Goal: Information Seeking & Learning: Learn about a topic

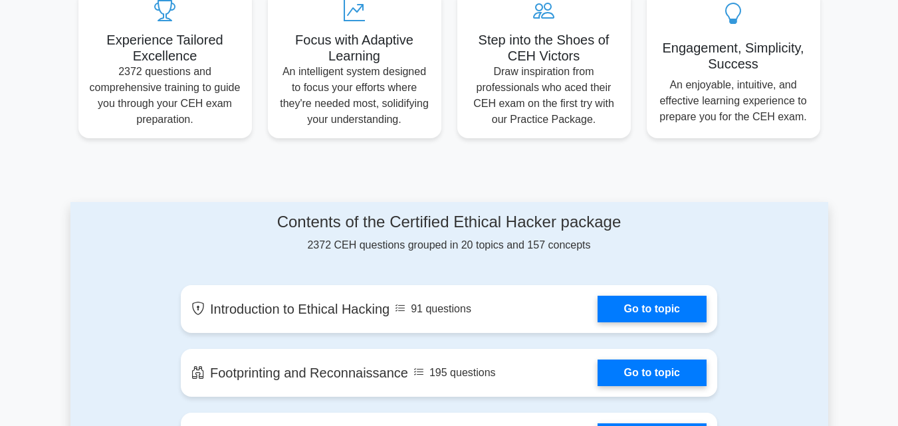
scroll to position [524, 0]
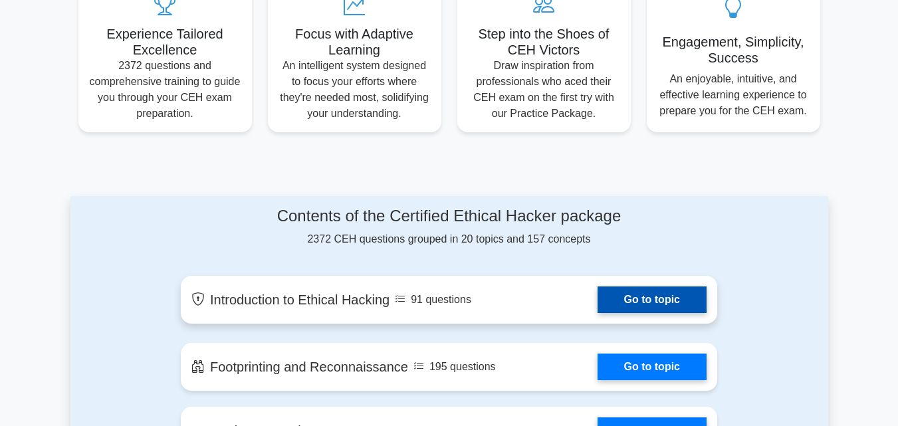
click at [643, 293] on link "Go to topic" at bounding box center [651, 299] width 109 height 27
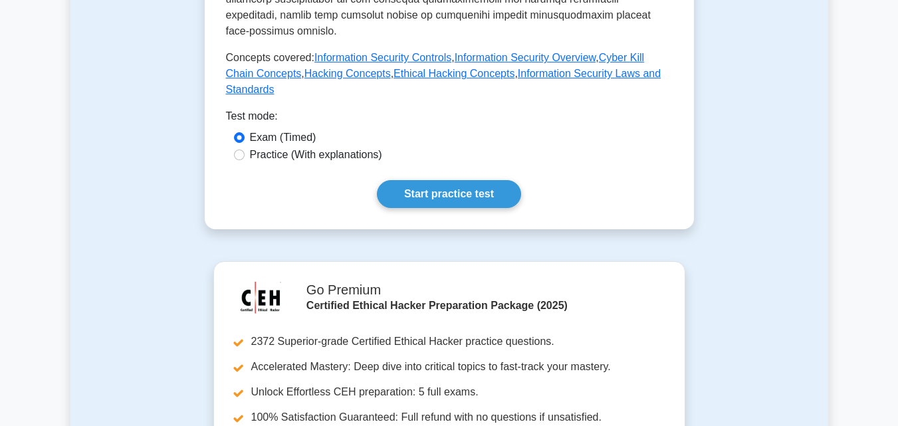
scroll to position [691, 0]
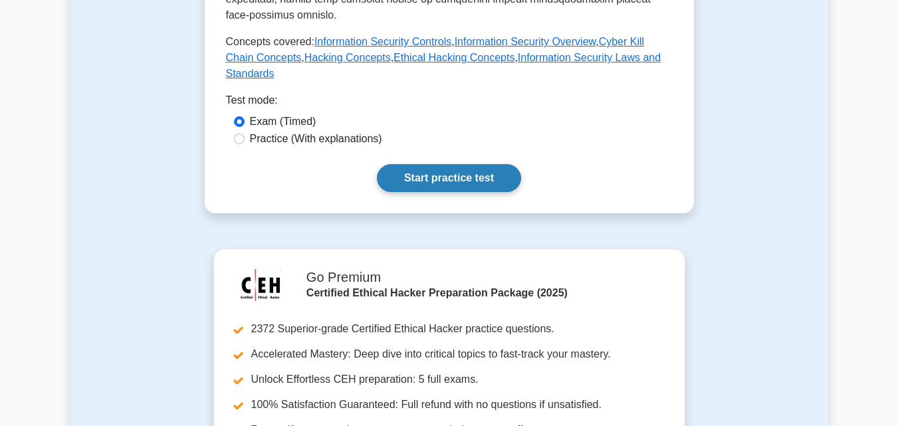
click at [429, 164] on link "Start practice test" at bounding box center [449, 178] width 144 height 28
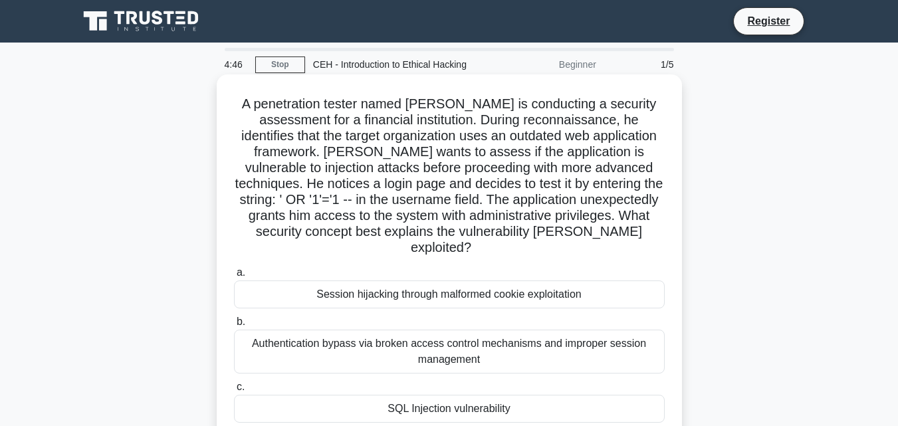
click at [392, 288] on div "Session hijacking through malformed cookie exploitation" at bounding box center [449, 294] width 431 height 28
click at [234, 277] on input "a. Session hijacking through malformed cookie exploitation" at bounding box center [234, 272] width 0 height 9
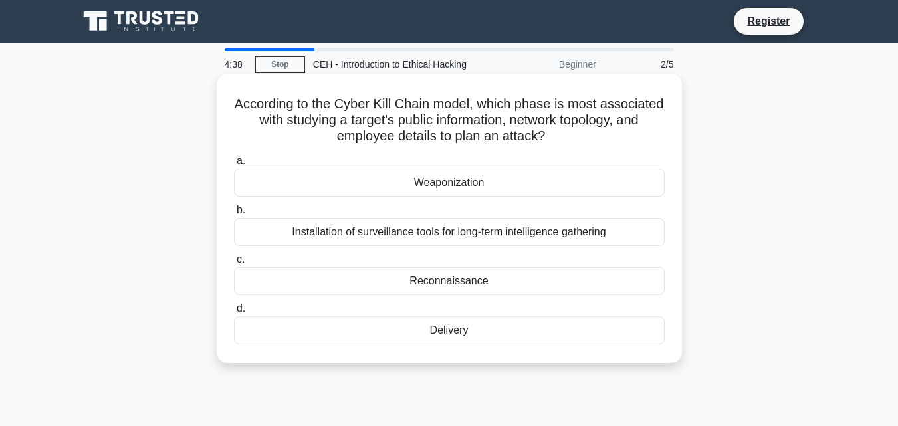
click at [376, 283] on div "Reconnaissance" at bounding box center [449, 281] width 431 height 28
click at [234, 264] on input "c. Reconnaissance" at bounding box center [234, 259] width 0 height 9
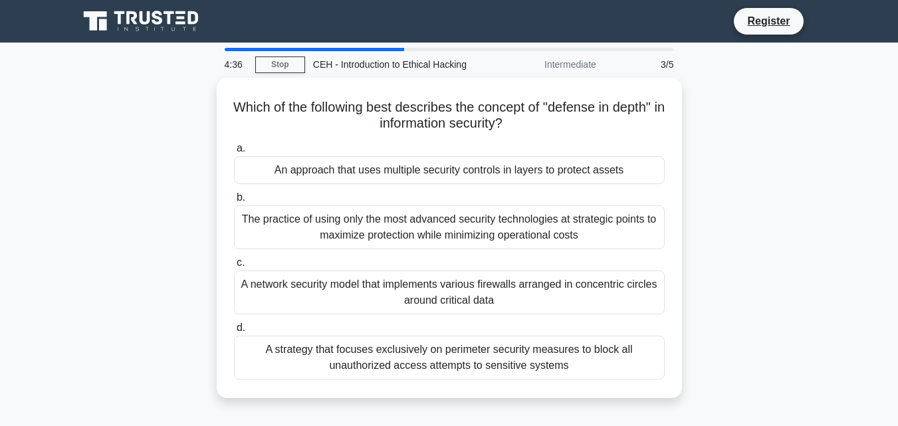
click at [376, 283] on div "A network security model that implements various firewalls arranged in concentr…" at bounding box center [449, 292] width 431 height 44
click at [234, 267] on input "c. A network security model that implements various firewalls arranged in conce…" at bounding box center [234, 262] width 0 height 9
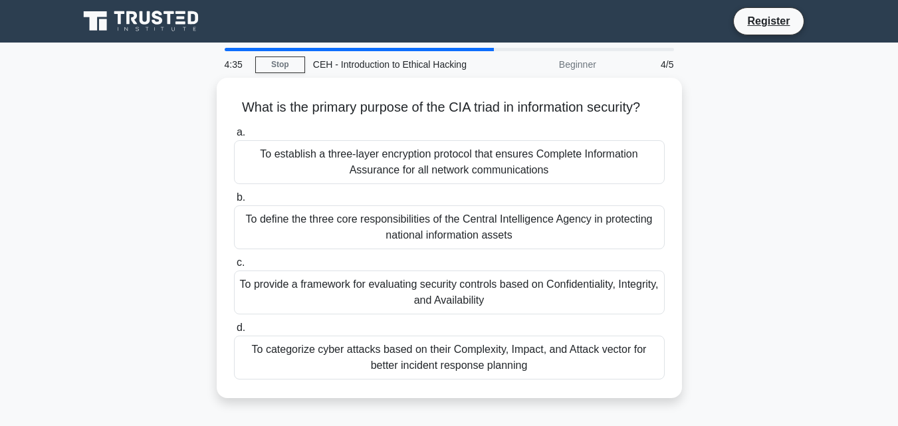
click at [376, 283] on label "c. To provide a framework for evaluating security controls based on Confidentia…" at bounding box center [449, 284] width 431 height 60
click at [234, 267] on input "c. To provide a framework for evaluating security controls based on Confidentia…" at bounding box center [234, 262] width 0 height 9
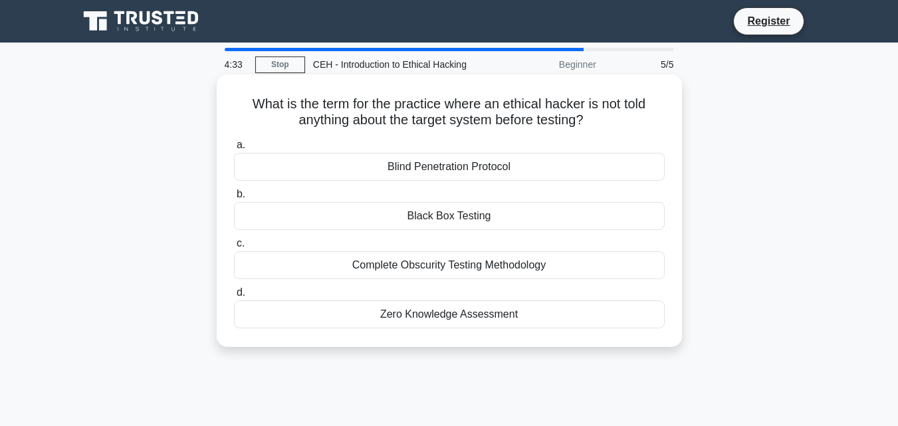
click at [371, 311] on div "Zero Knowledge Assessment" at bounding box center [449, 314] width 431 height 28
click at [234, 297] on input "d. Zero Knowledge Assessment" at bounding box center [234, 292] width 0 height 9
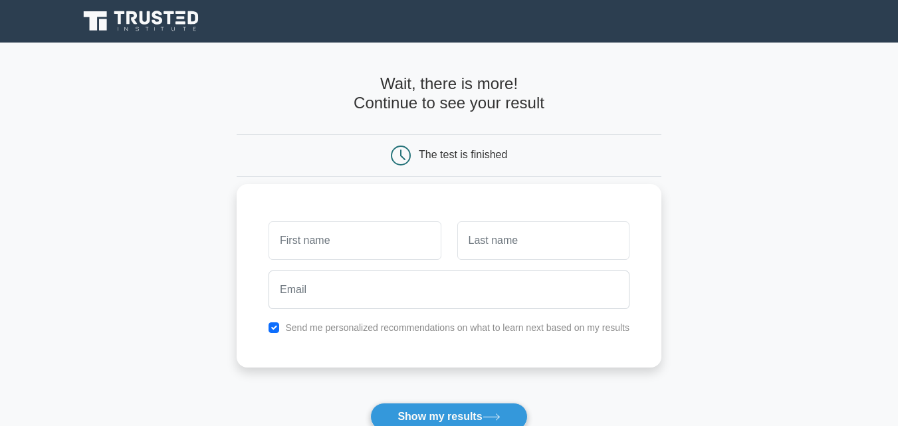
click at [286, 248] on input "text" at bounding box center [354, 240] width 172 height 39
type input "Nayab"
click at [461, 240] on input "text" at bounding box center [543, 240] width 172 height 39
type input "qaisar"
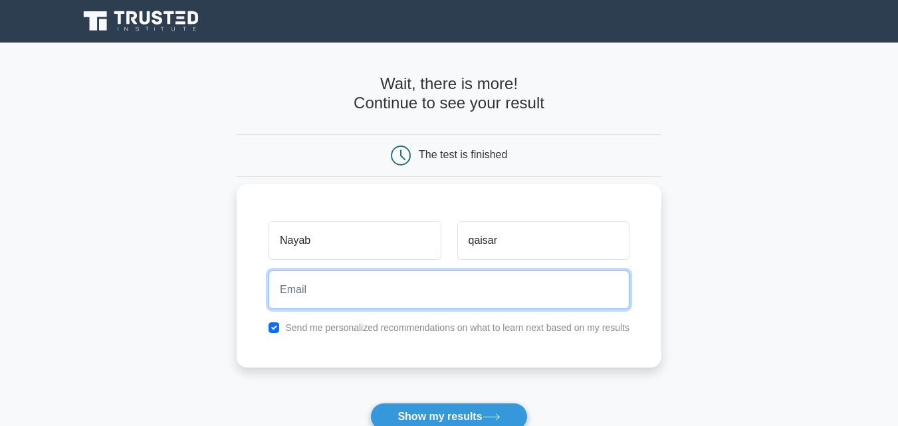
click at [278, 295] on input "email" at bounding box center [448, 289] width 361 height 39
click at [281, 296] on input "email" at bounding box center [448, 289] width 361 height 39
type input "Dr.Qaisarkhan.@gamil.com"
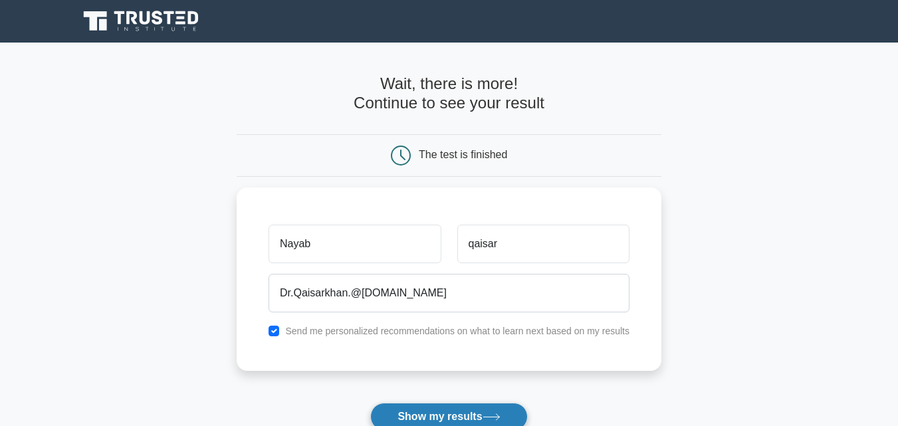
click at [413, 415] on button "Show my results" at bounding box center [448, 417] width 157 height 28
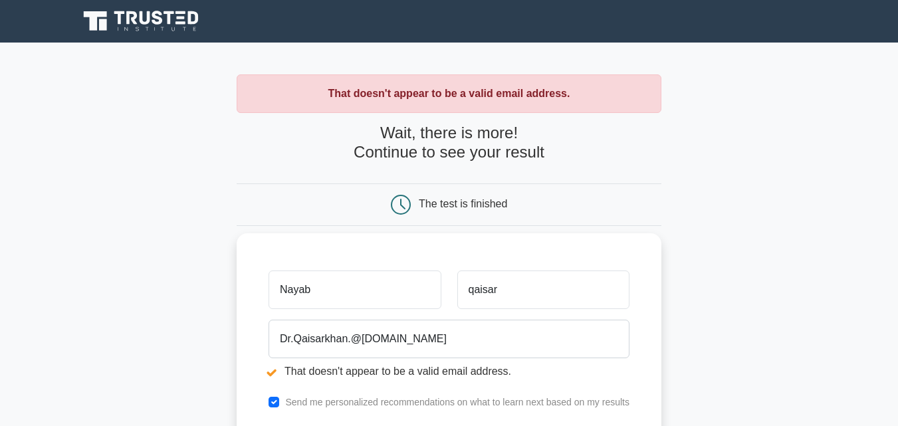
click at [290, 290] on input "Nayab" at bounding box center [354, 289] width 172 height 39
type input "nayab"
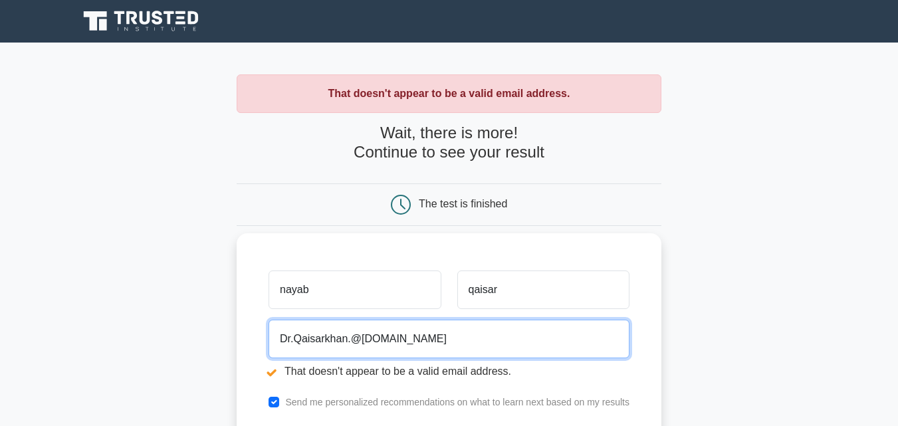
click at [423, 339] on input "Dr.Qaisarkhan.@[DOMAIN_NAME]" at bounding box center [448, 339] width 361 height 39
type input "D"
type input "nayabqaisar@gamil.com"
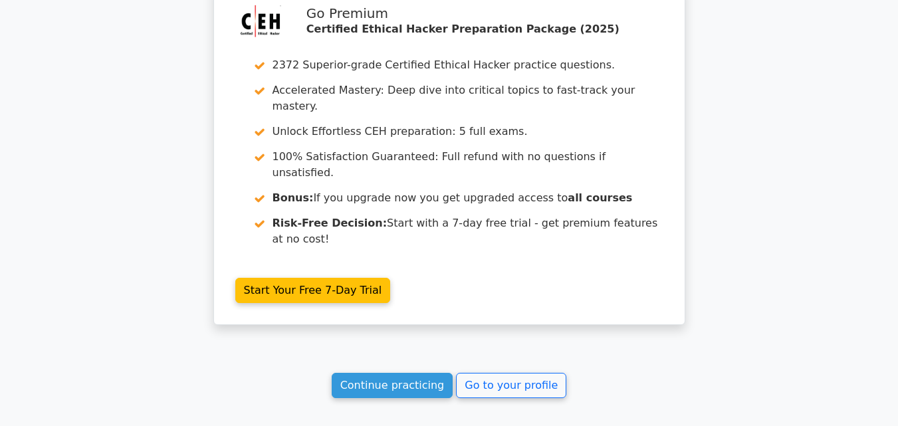
scroll to position [2277, 0]
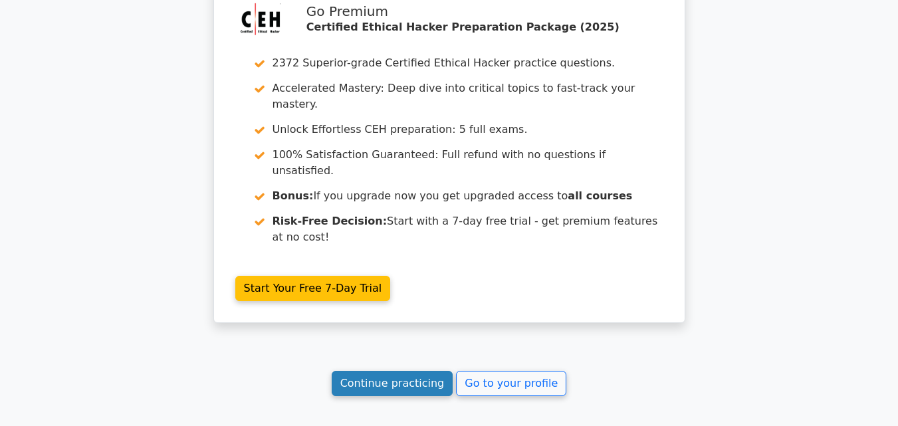
click at [393, 371] on link "Continue practicing" at bounding box center [393, 383] width 122 height 25
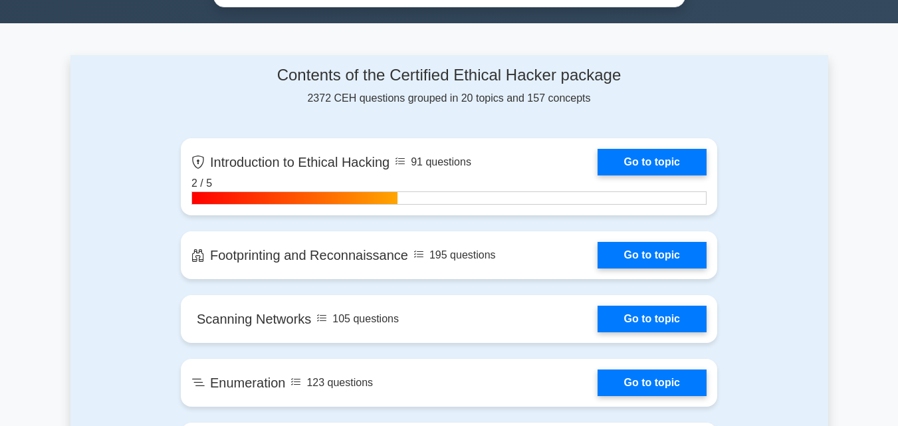
scroll to position [904, 0]
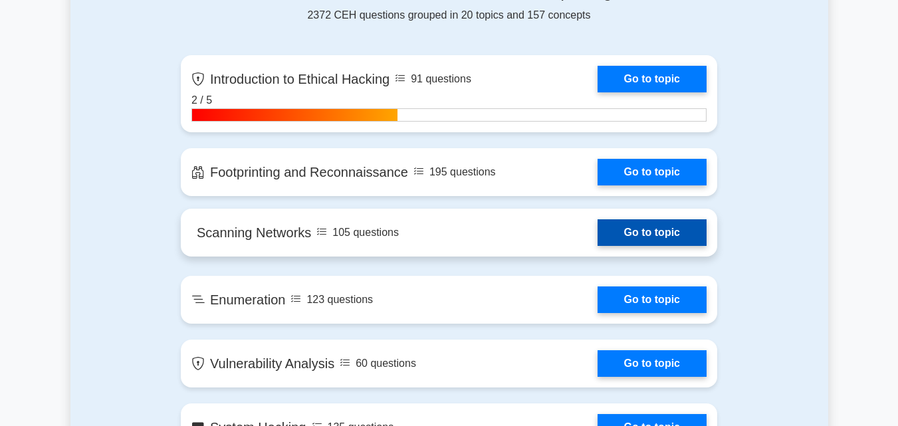
click at [597, 238] on link "Go to topic" at bounding box center [651, 232] width 109 height 27
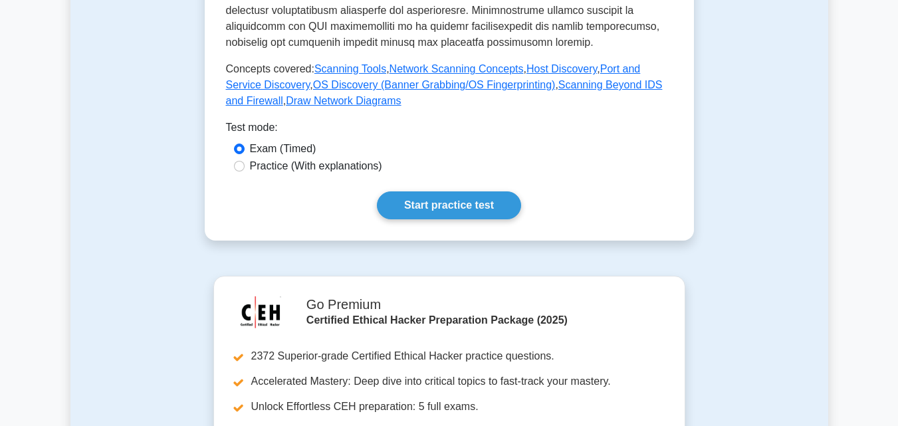
scroll to position [638, 0]
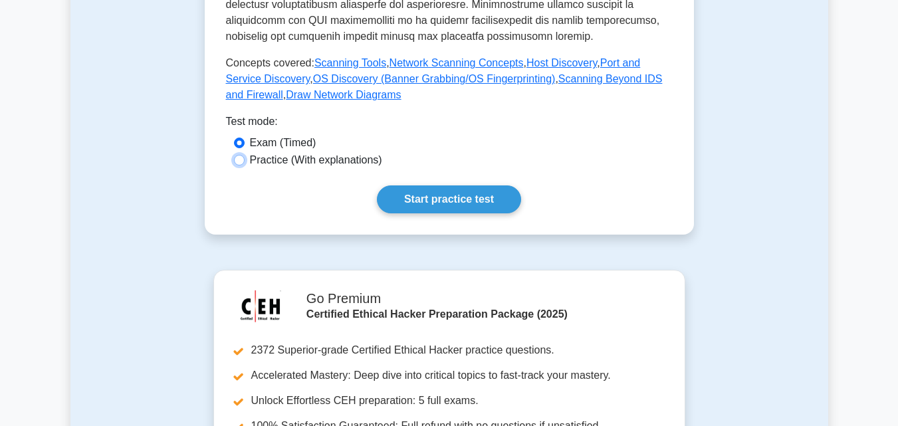
click at [238, 155] on input "Practice (With explanations)" at bounding box center [239, 160] width 11 height 11
radio input "true"
click at [421, 196] on link "Start practice test" at bounding box center [449, 199] width 144 height 28
